Goal: Task Accomplishment & Management: Complete application form

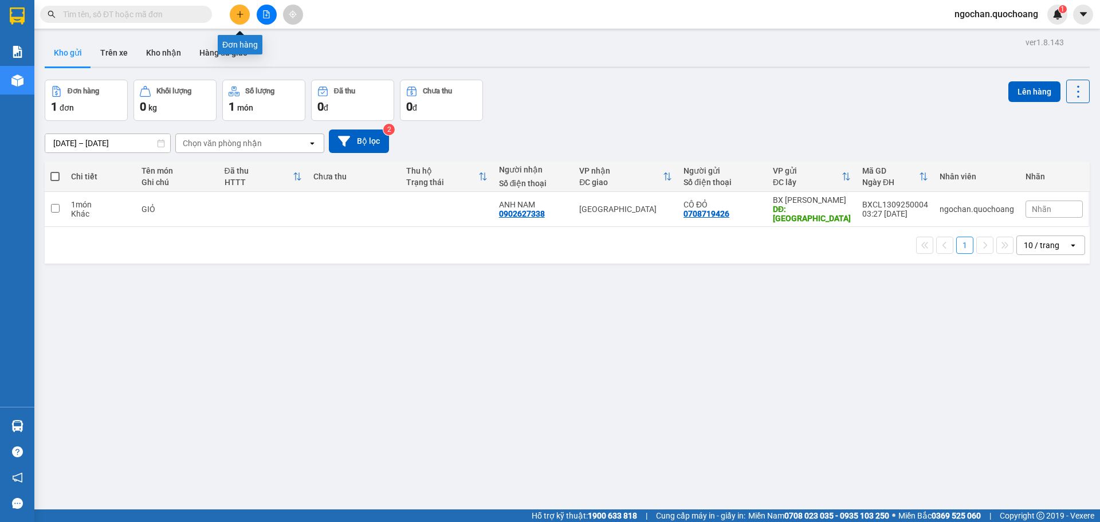
click at [241, 14] on icon "plus" at bounding box center [240, 14] width 6 height 1
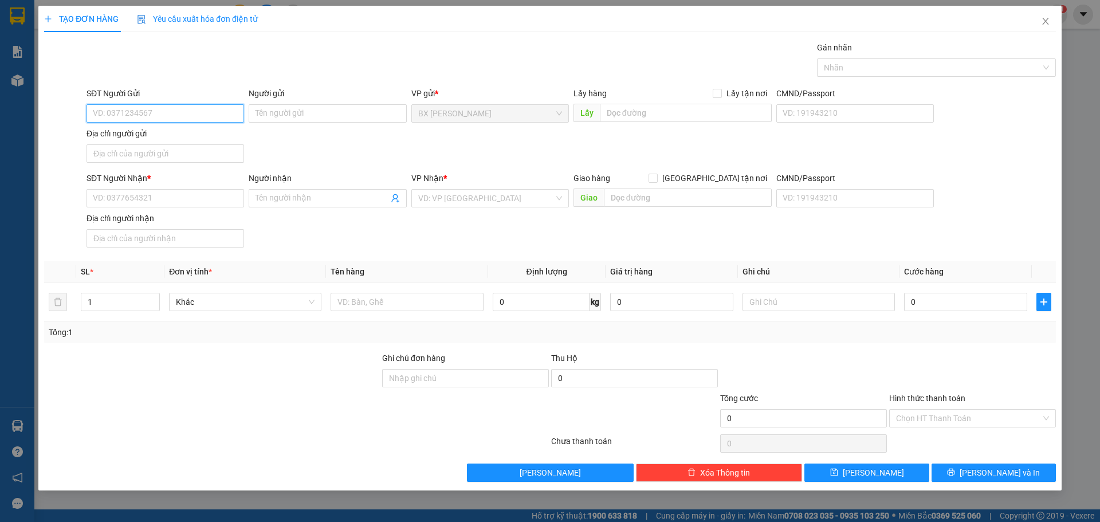
click at [152, 113] on input "SĐT Người Gửi" at bounding box center [164, 113] width 157 height 18
click at [111, 113] on input "038649550" at bounding box center [164, 113] width 157 height 18
type input "0386649550"
click at [166, 138] on div "0386649550 - [PERSON_NAME]" at bounding box center [165, 136] width 144 height 13
type input "[PERSON_NAME]"
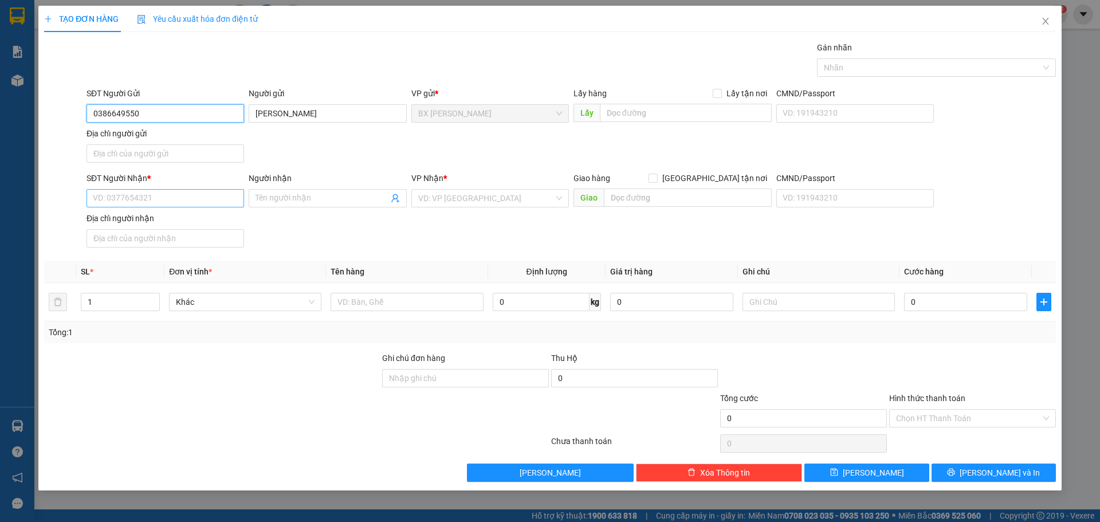
type input "0386649550"
click at [136, 202] on input "SĐT Người Nhận *" at bounding box center [164, 198] width 157 height 18
click at [141, 223] on div "0981534785 - ANH ÚT" at bounding box center [165, 221] width 144 height 13
type input "0981534785"
type input "ANH ÚT"
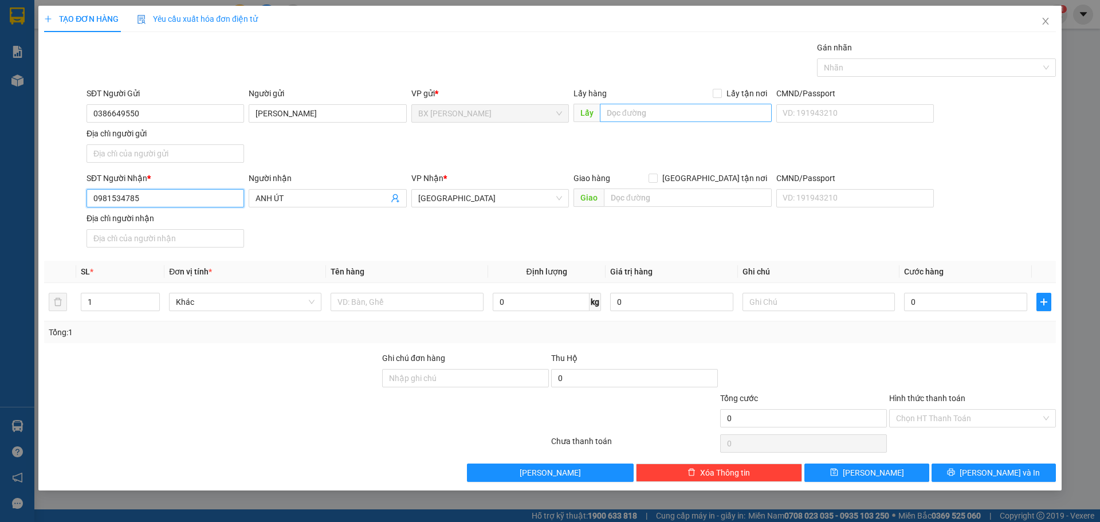
type input "0981534785"
click at [656, 113] on input "text" at bounding box center [686, 113] width 172 height 18
type input "BB KIẾN VĂN"
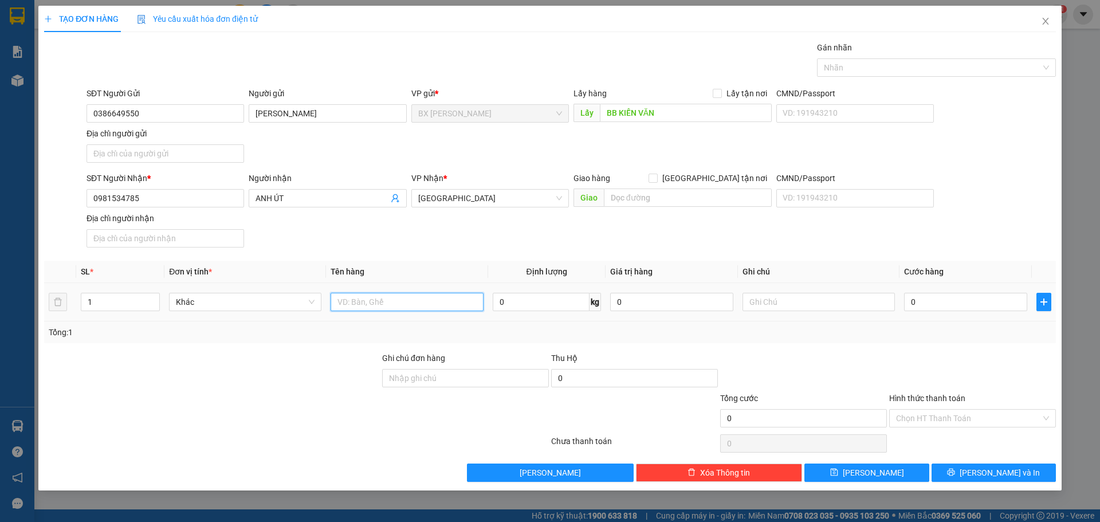
click at [360, 300] on input "text" at bounding box center [406, 302] width 152 height 18
type input "GIỎ"
click at [964, 413] on input "Hình thức thanh toán" at bounding box center [968, 417] width 145 height 17
click at [933, 300] on input "0" at bounding box center [965, 302] width 123 height 18
type input "1"
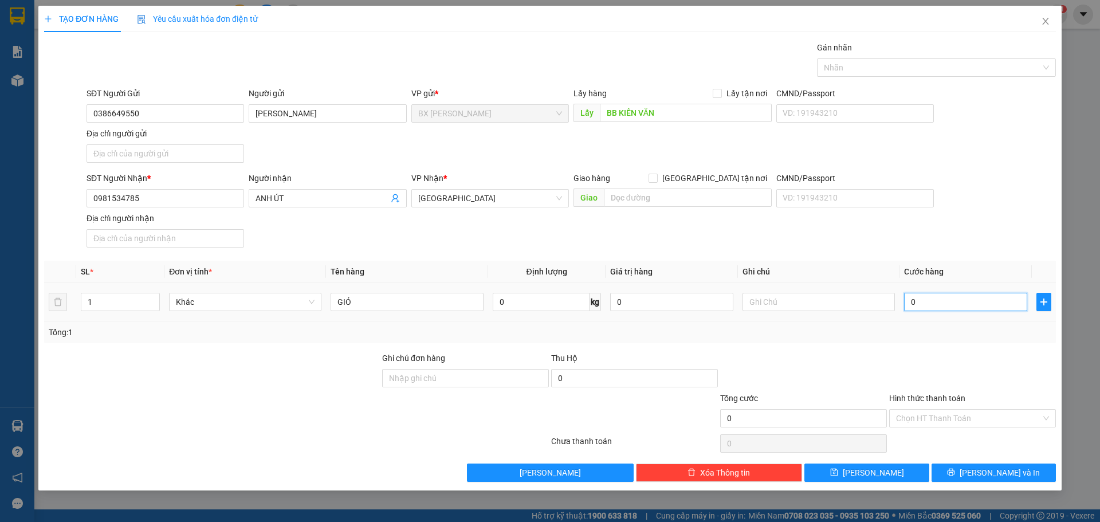
type input "1"
type input "10"
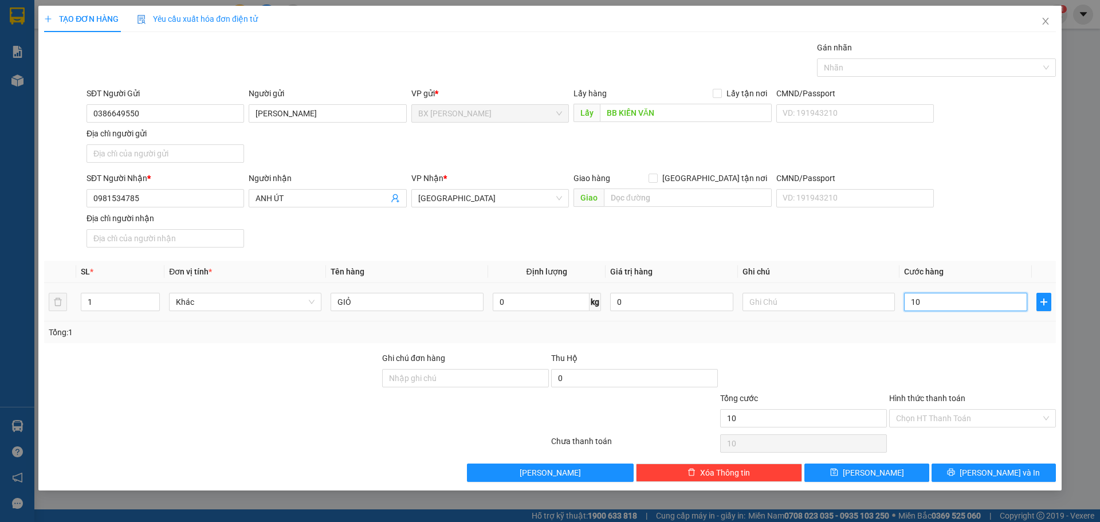
type input "100"
type input "1.000"
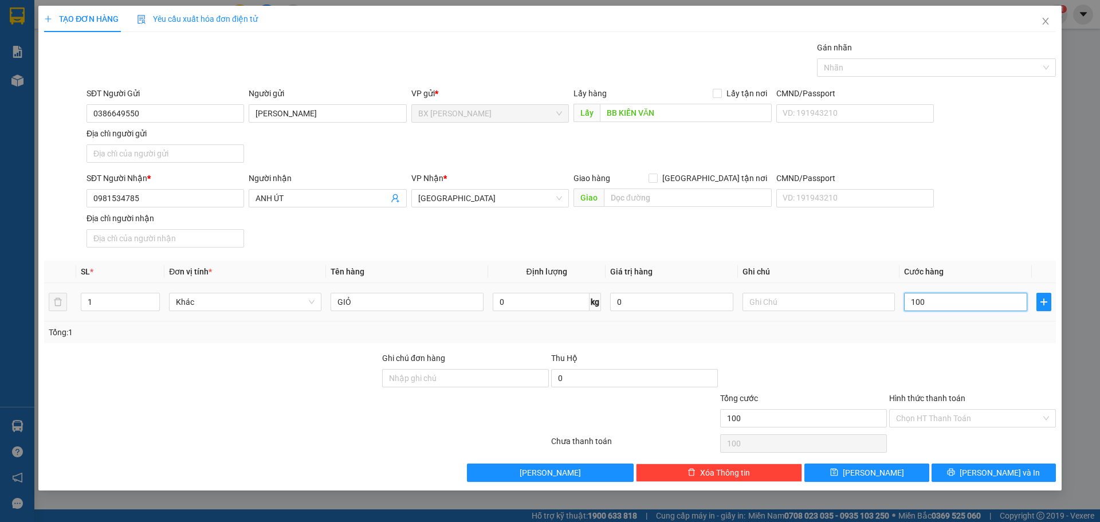
type input "1.000"
type input "10.000"
type input "100.000"
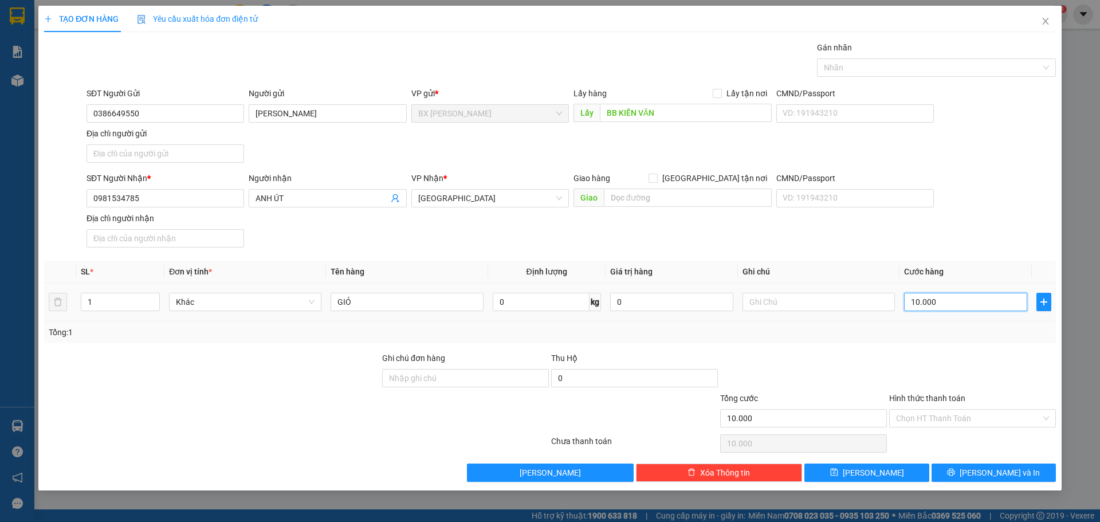
type input "100.000"
click at [1049, 416] on div "Chọn HT Thanh Toán" at bounding box center [972, 418] width 167 height 18
type input "100.000"
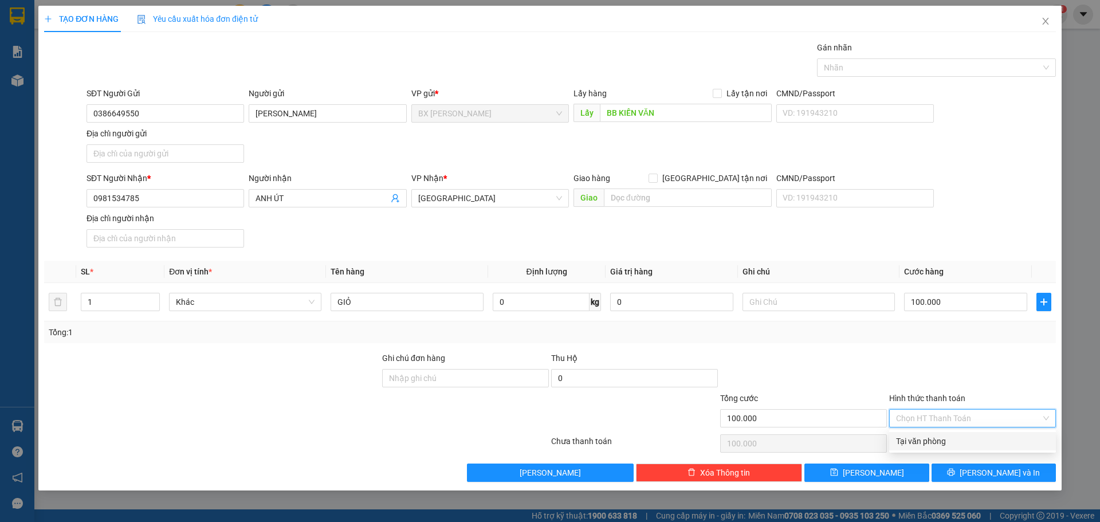
click at [909, 444] on div "Tại văn phòng" at bounding box center [972, 441] width 153 height 13
type input "0"
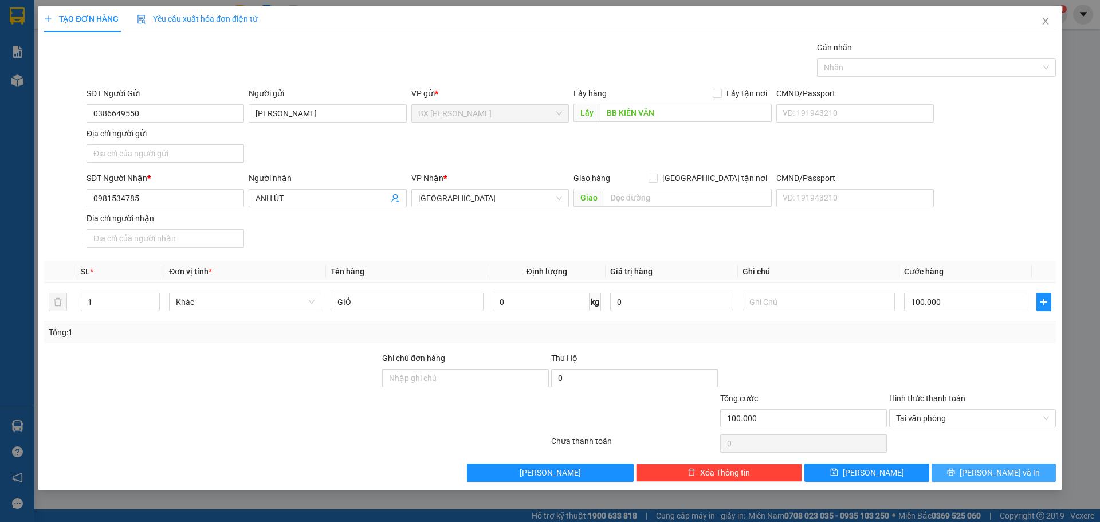
click at [955, 468] on icon "printer" at bounding box center [951, 472] width 8 height 8
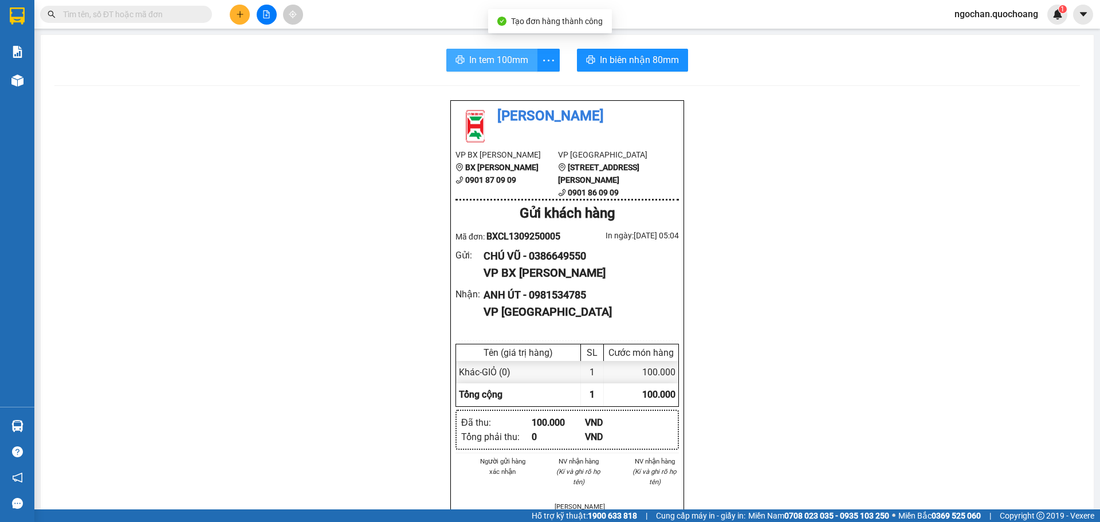
click at [505, 61] on span "In tem 100mm" at bounding box center [498, 60] width 59 height 14
